Goal: Information Seeking & Learning: Compare options

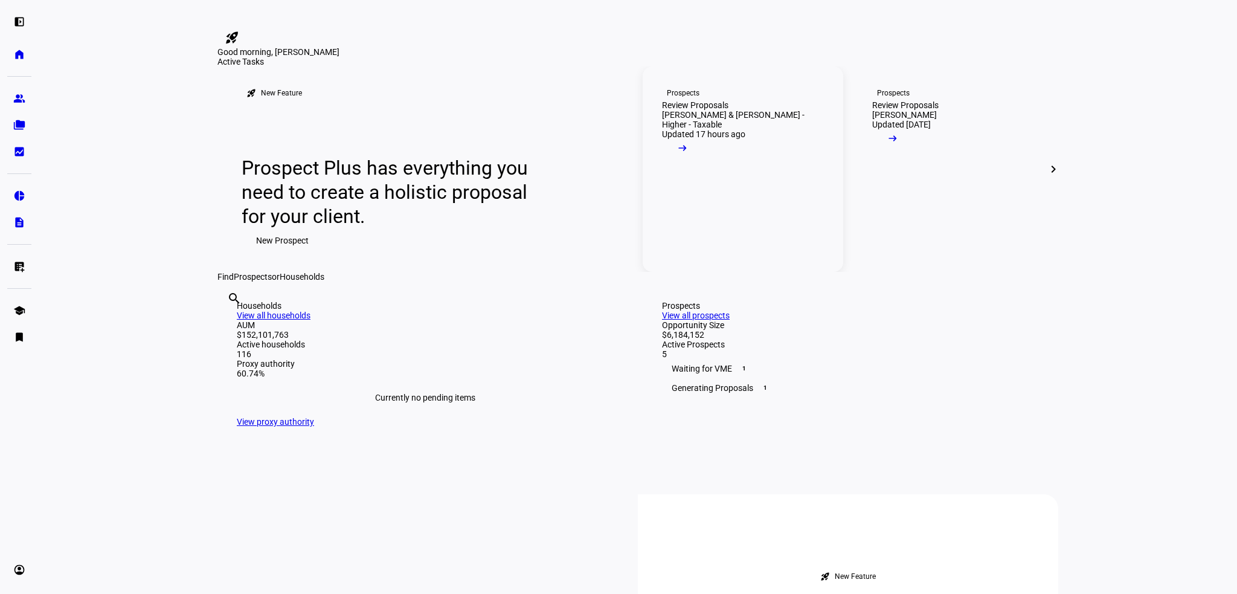
click at [808, 272] on link "Prospects Review Proposals [PERSON_NAME] & [PERSON_NAME] - Higher - Taxable Upd…" at bounding box center [742, 168] width 200 height 205
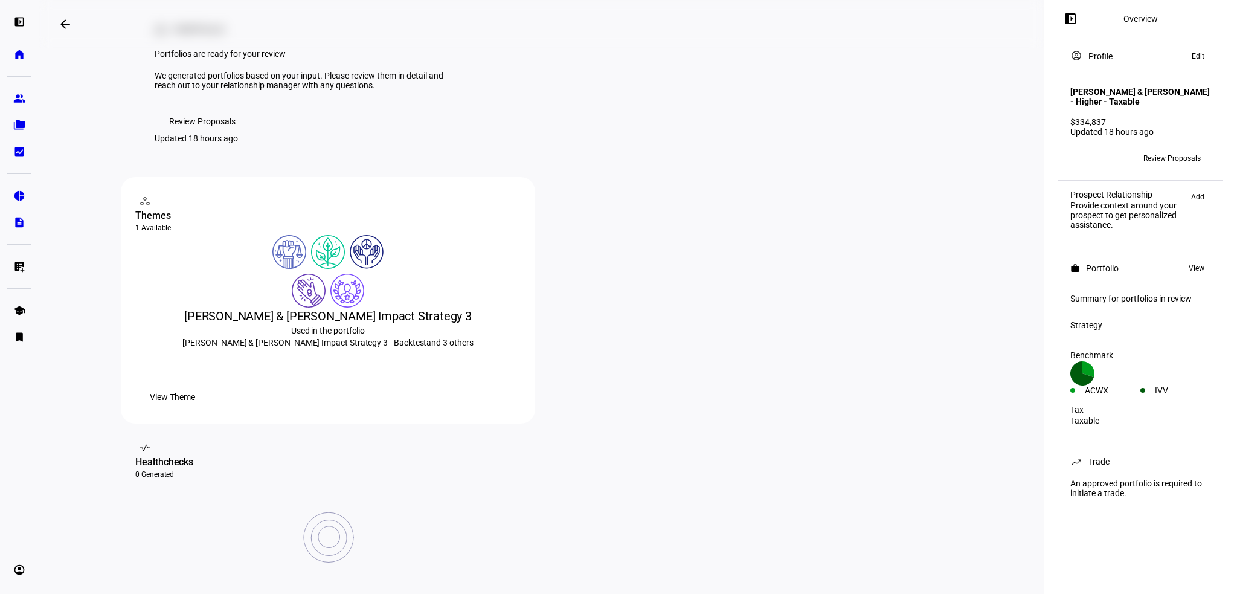
scroll to position [181, 0]
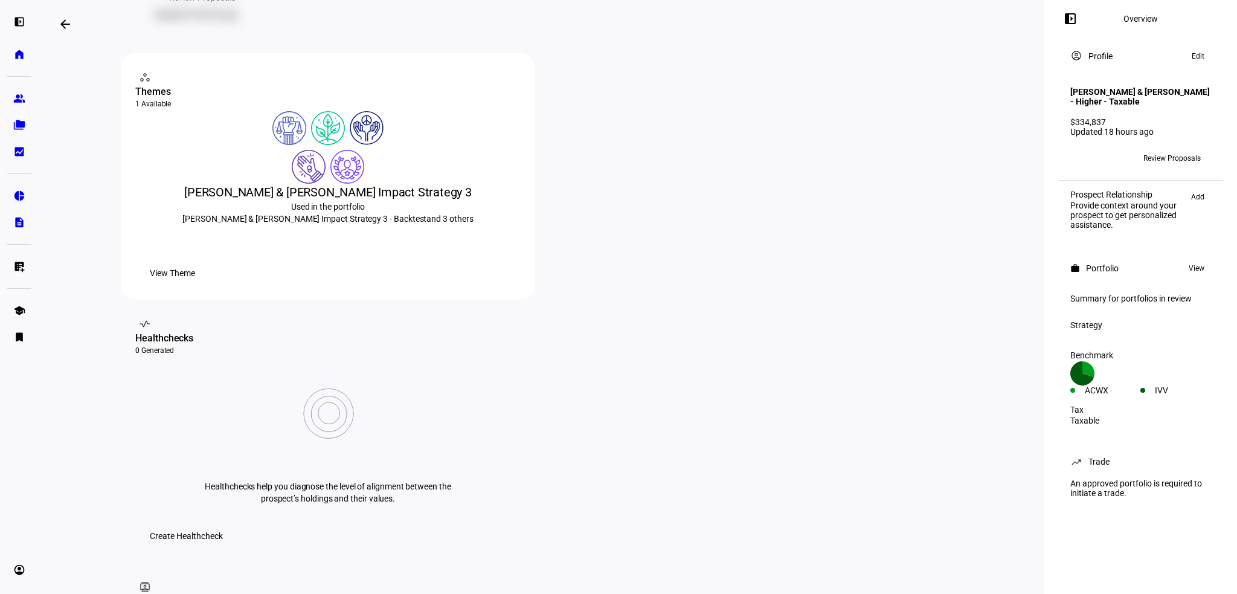
click at [195, 285] on span "View Theme" at bounding box center [172, 273] width 45 height 24
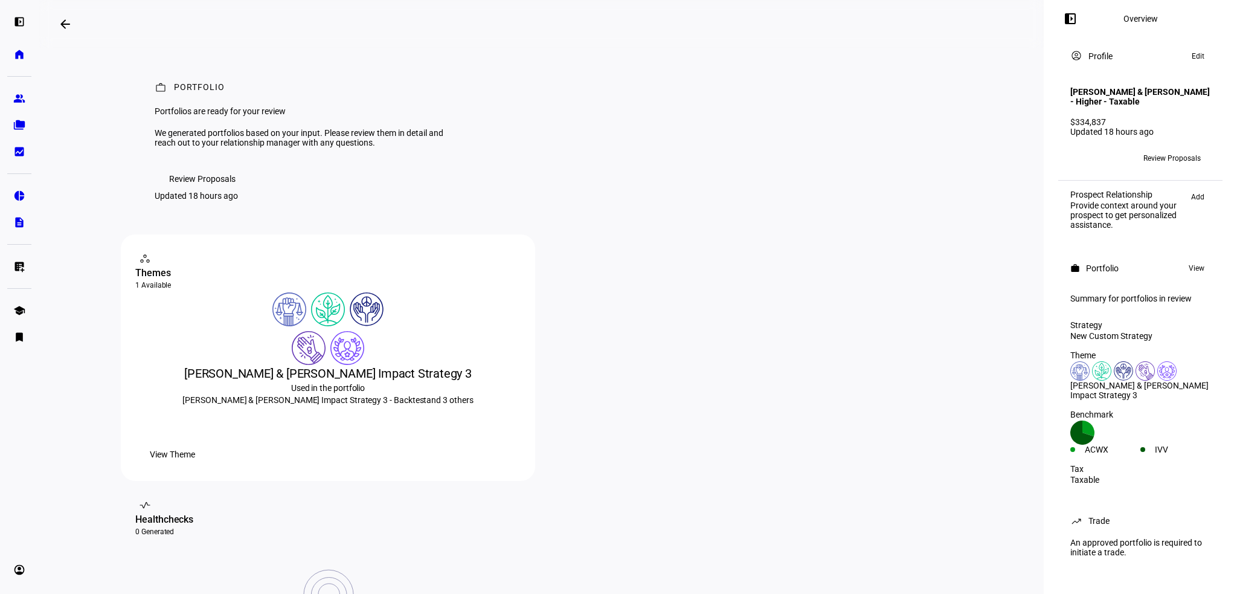
click at [200, 191] on span "Review Proposals" at bounding box center [202, 179] width 66 height 24
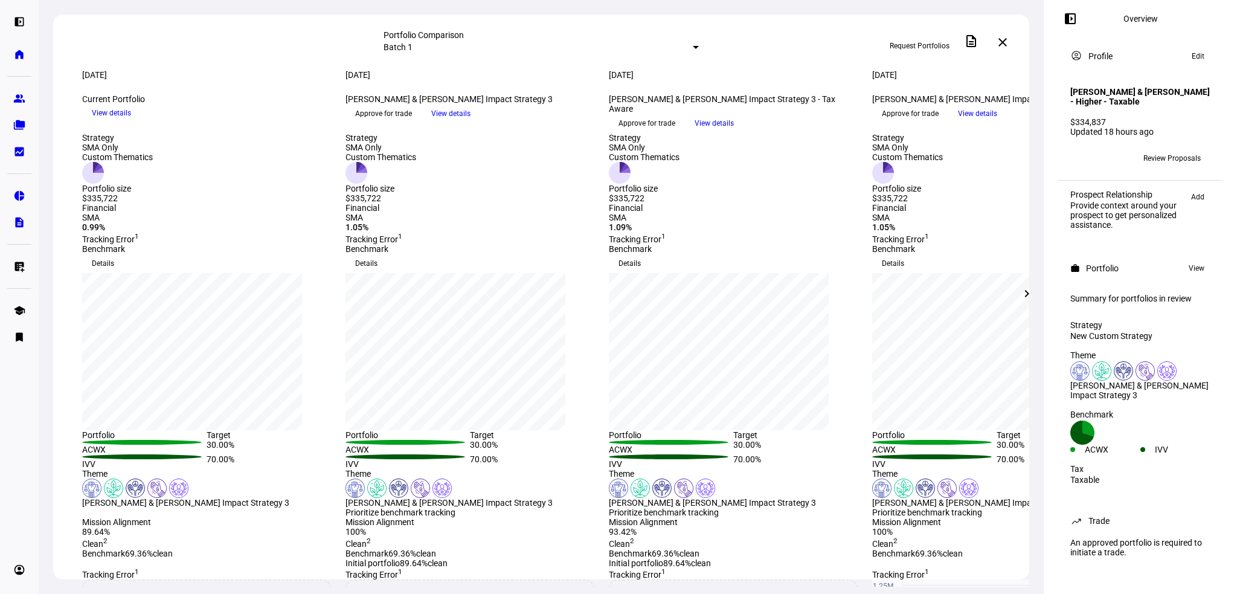
click at [1029, 294] on mat-icon "chevron_right" at bounding box center [1026, 293] width 14 height 14
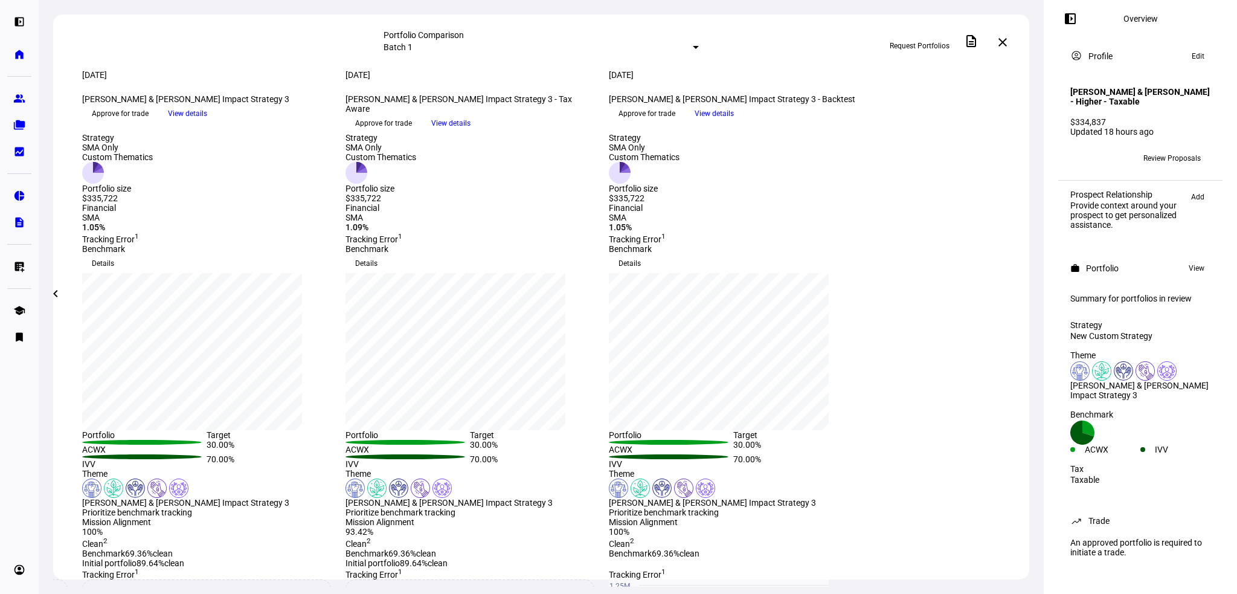
click at [734, 123] on span "View details" at bounding box center [713, 113] width 39 height 18
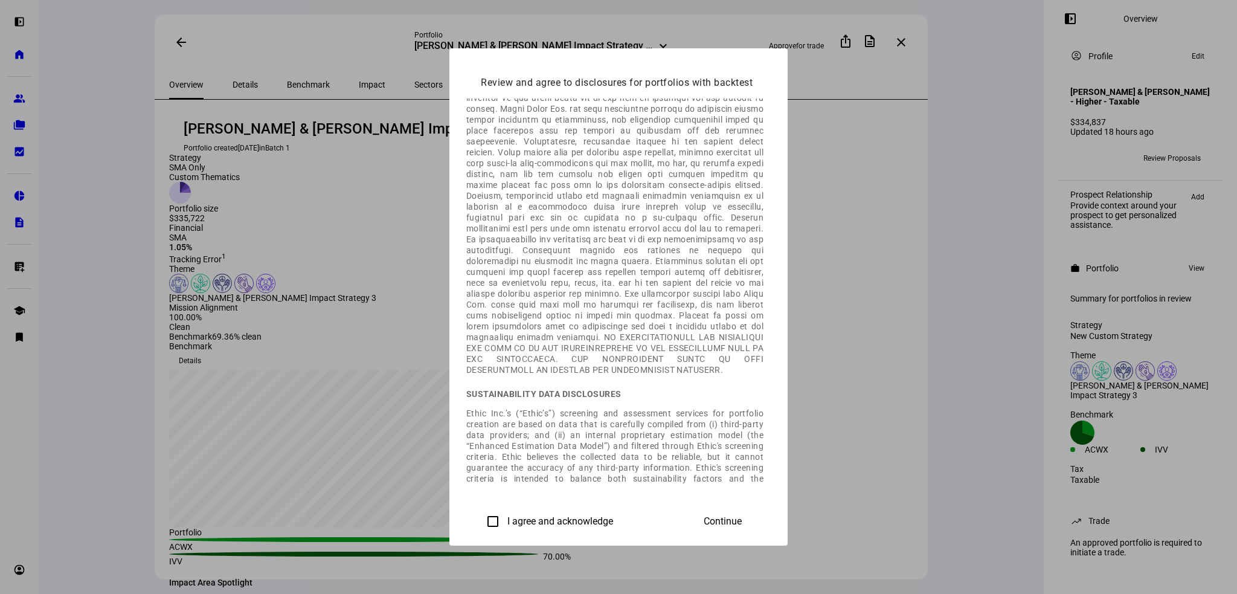
scroll to position [777, 0]
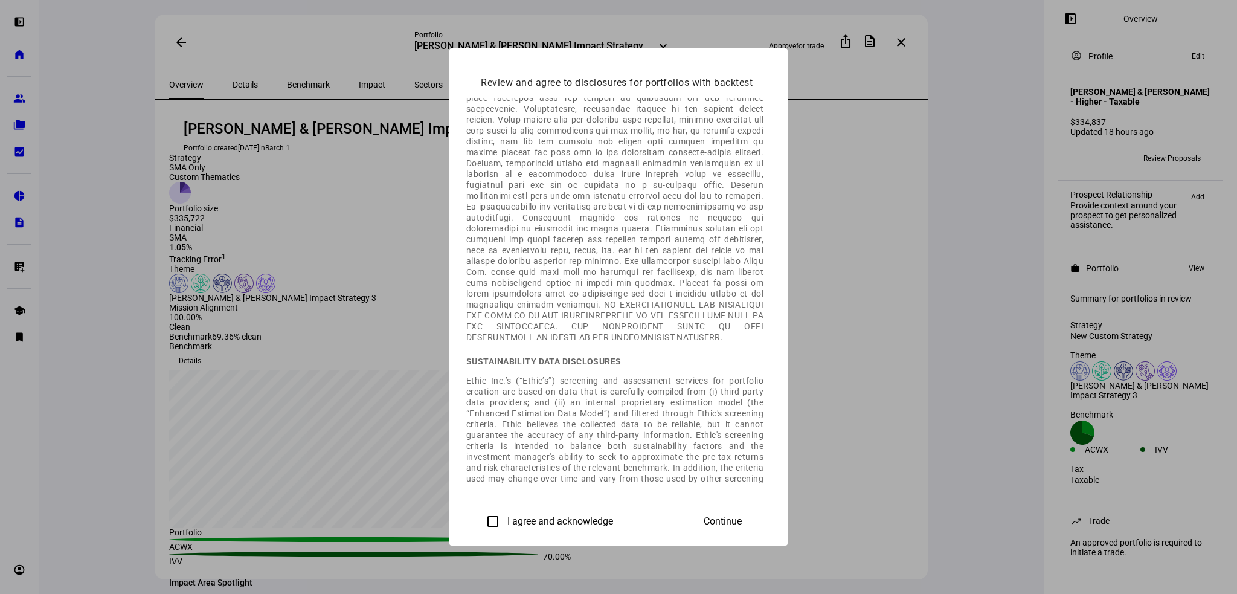
drag, startPoint x: 321, startPoint y: 520, endPoint x: 327, endPoint y: 520, distance: 6.6
click at [466, 520] on mat-dialog-actions "I agree and acknowledge Continue" at bounding box center [618, 521] width 304 height 44
click at [481, 520] on input "I agree and acknowledge" at bounding box center [493, 521] width 24 height 24
checkbox input "true"
click at [741, 516] on span "Continue" at bounding box center [722, 521] width 38 height 11
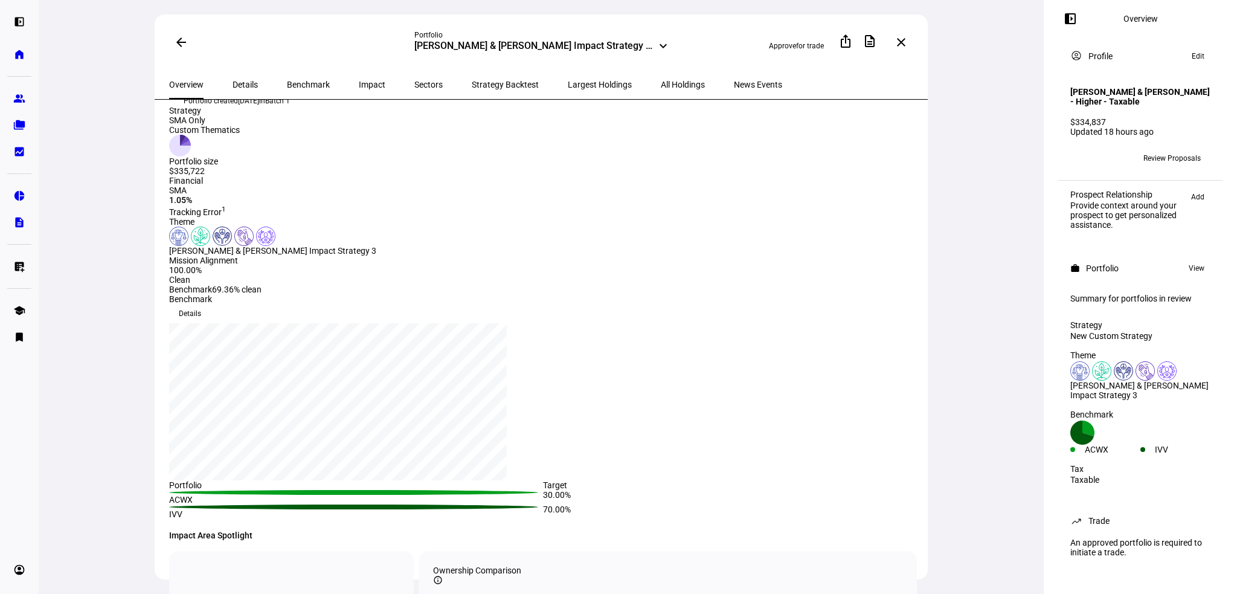
scroll to position [0, 0]
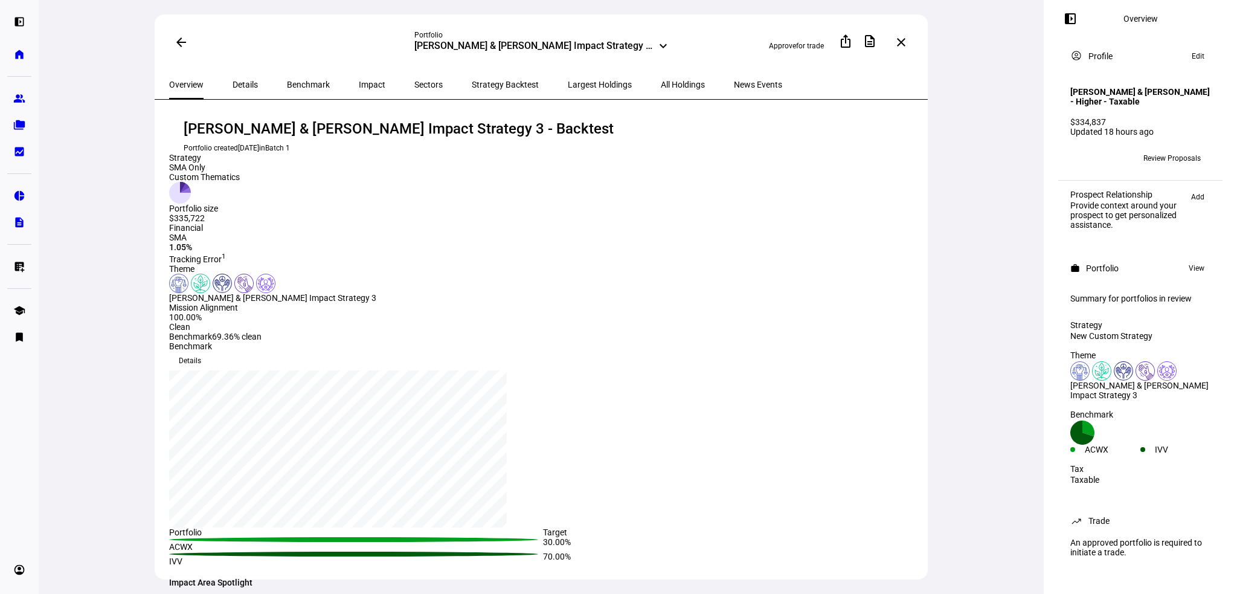
click at [181, 36] on mat-icon "arrow_back" at bounding box center [181, 42] width 14 height 14
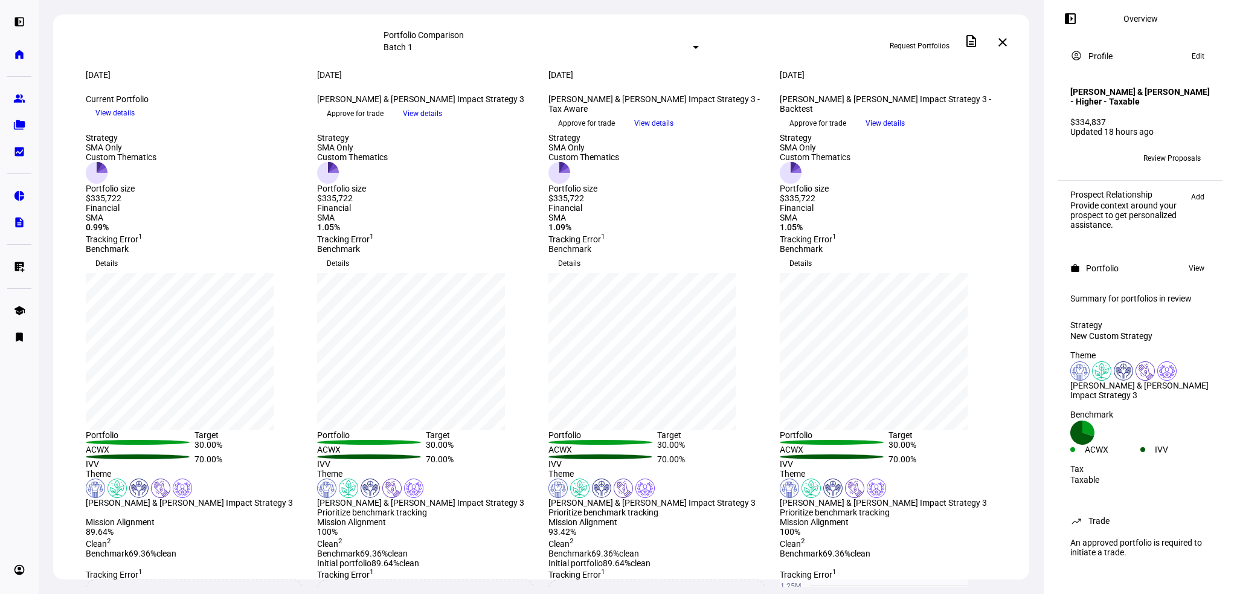
click at [673, 132] on span "View details" at bounding box center [653, 123] width 39 height 18
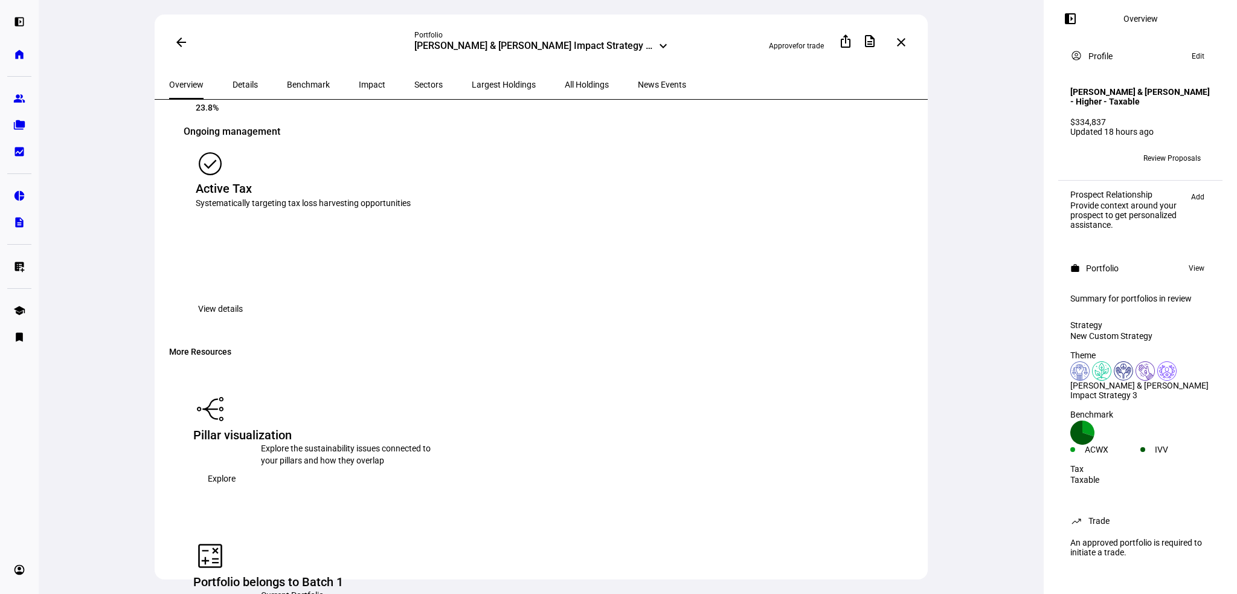
scroll to position [1792, 0]
